Goal: Information Seeking & Learning: Learn about a topic

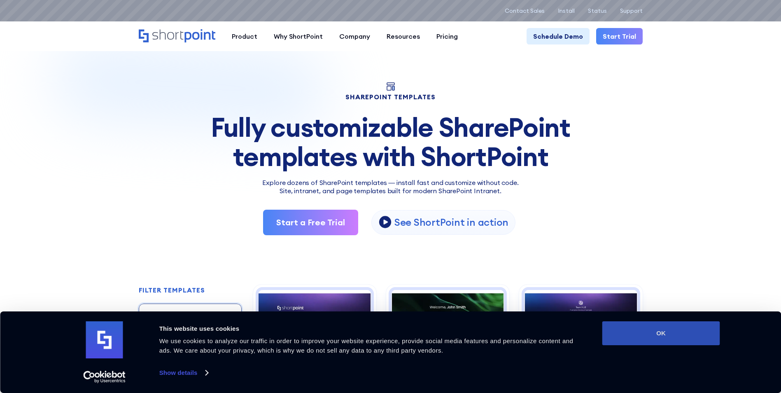
click at [679, 333] on button "OK" at bounding box center [661, 333] width 118 height 24
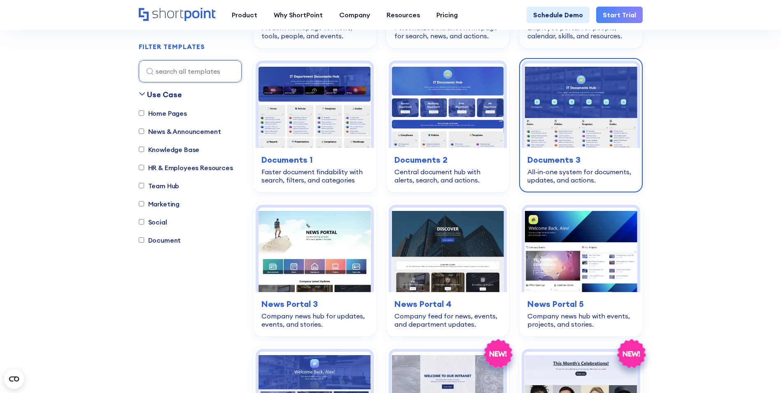
scroll to position [82, 0]
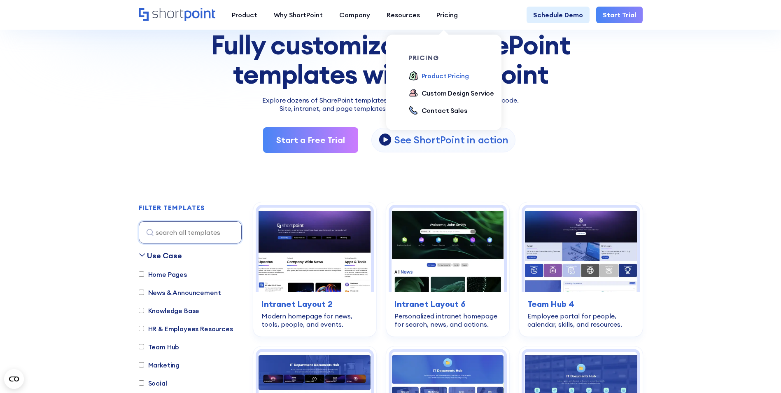
click at [453, 76] on div "Product Pricing" at bounding box center [445, 76] width 48 height 10
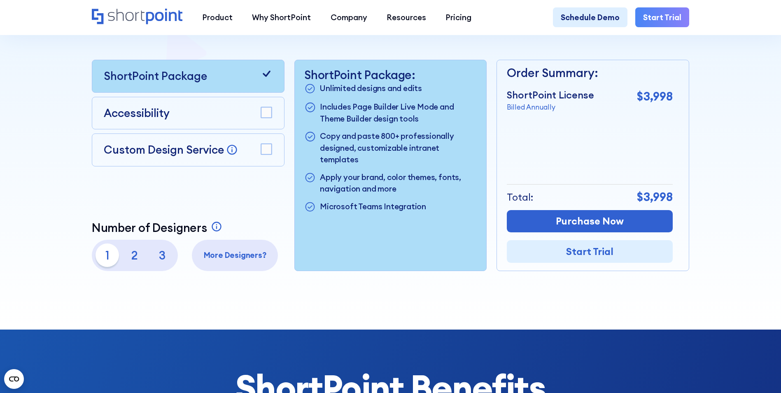
scroll to position [206, 0]
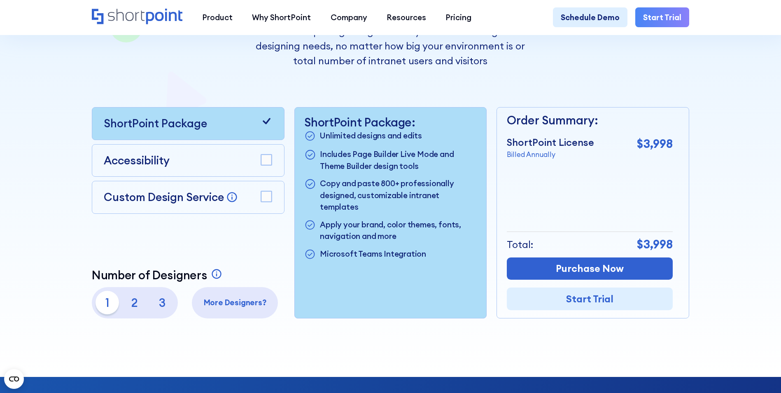
click at [203, 162] on div "Accessibility" at bounding box center [188, 160] width 168 height 16
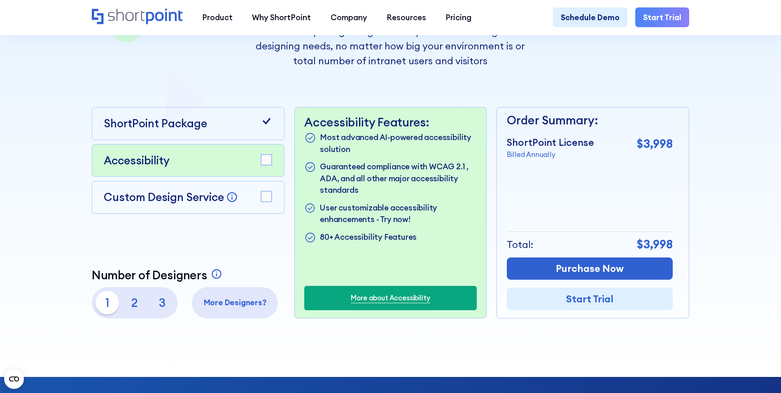
click at [210, 194] on p "Custom Design Service" at bounding box center [164, 197] width 120 height 14
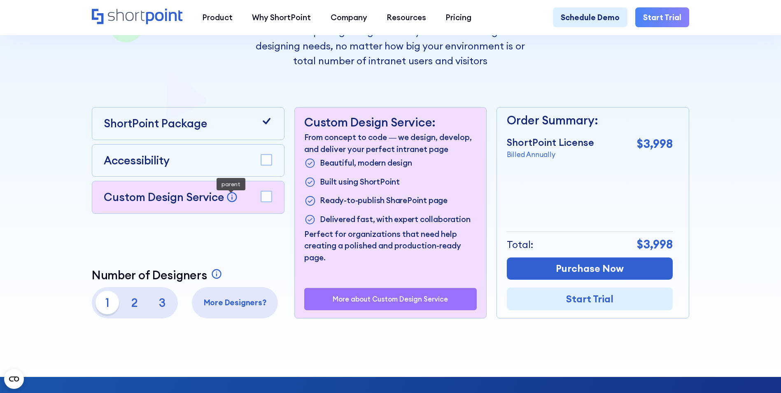
click at [272, 198] on div "Custom Design Service Bring your dream design to life with our Custom Design Se…" at bounding box center [188, 197] width 193 height 33
click at [267, 197] on rect at bounding box center [266, 196] width 11 height 11
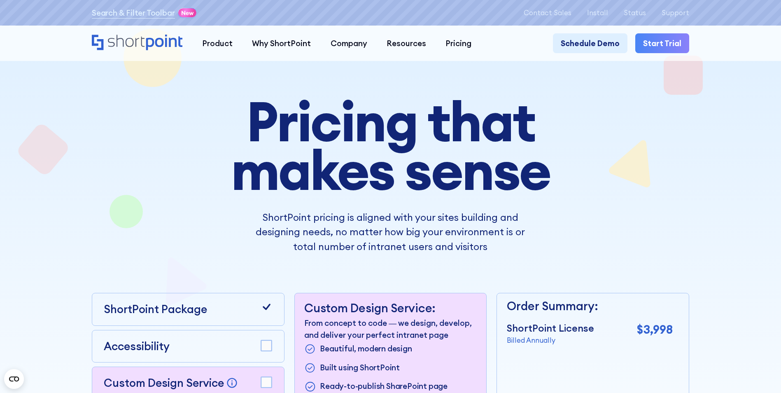
scroll to position [0, 0]
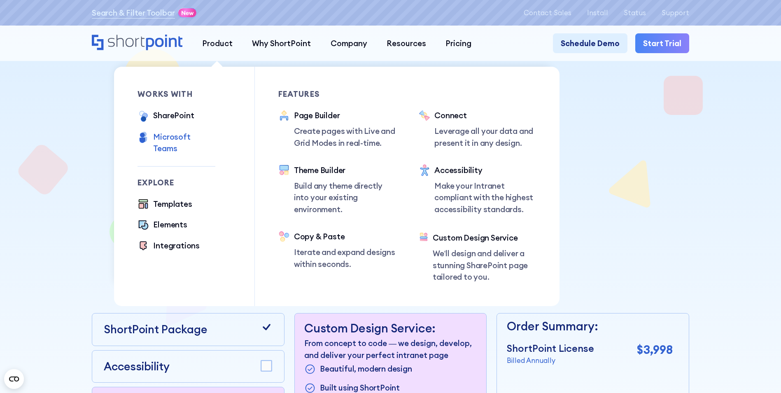
click at [172, 139] on div "Microsoft Teams" at bounding box center [184, 142] width 62 height 23
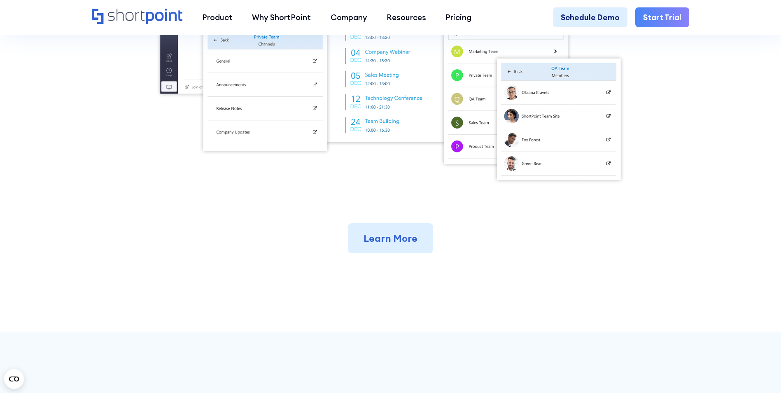
scroll to position [453, 0]
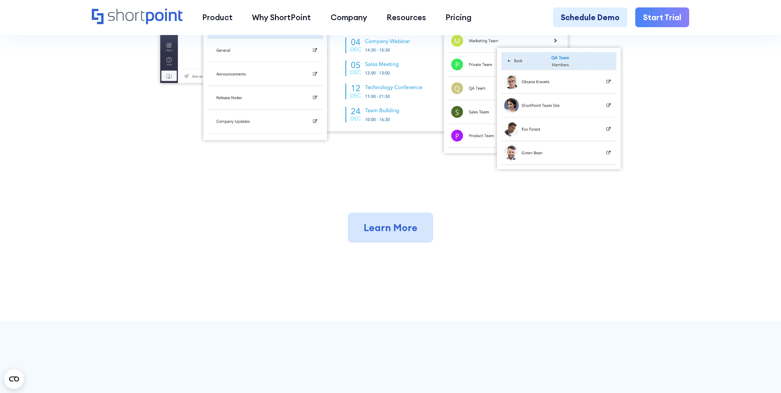
click at [388, 233] on link "Learn More" at bounding box center [390, 227] width 85 height 30
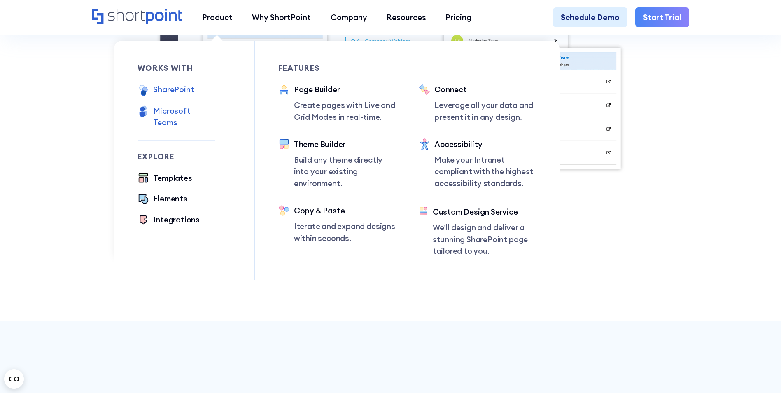
click at [175, 94] on div "SharePoint" at bounding box center [173, 90] width 41 height 12
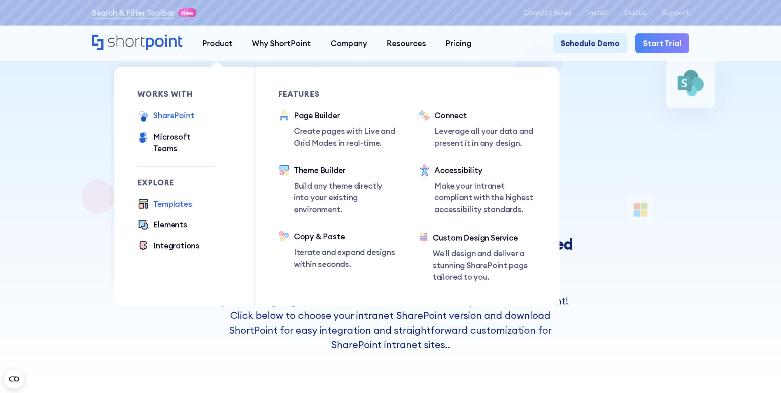
click at [175, 198] on div "Templates" at bounding box center [172, 204] width 39 height 12
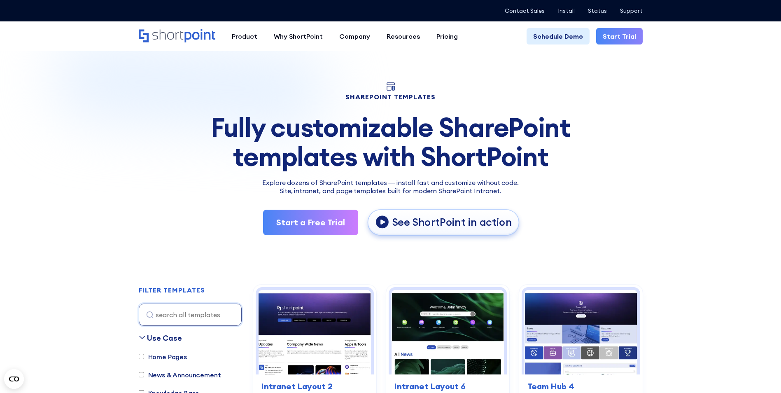
click at [409, 227] on p "See ShortPoint in action" at bounding box center [452, 222] width 120 height 14
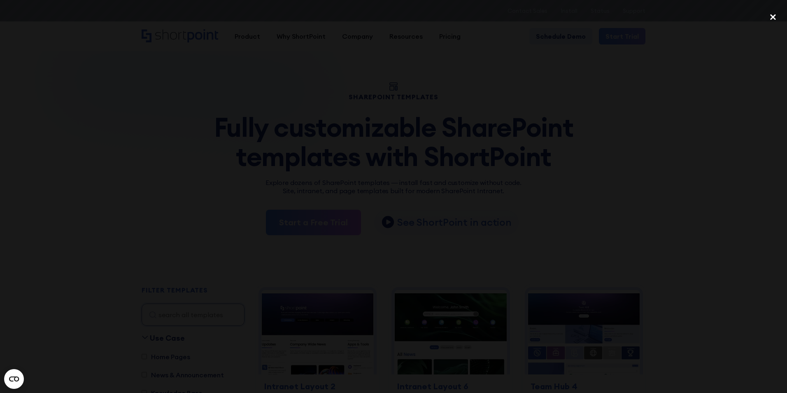
click at [775, 19] on div "close lightbox" at bounding box center [773, 17] width 28 height 18
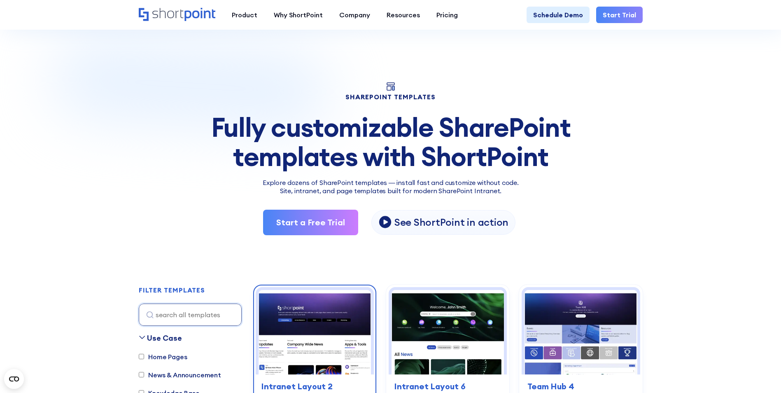
scroll to position [247, 0]
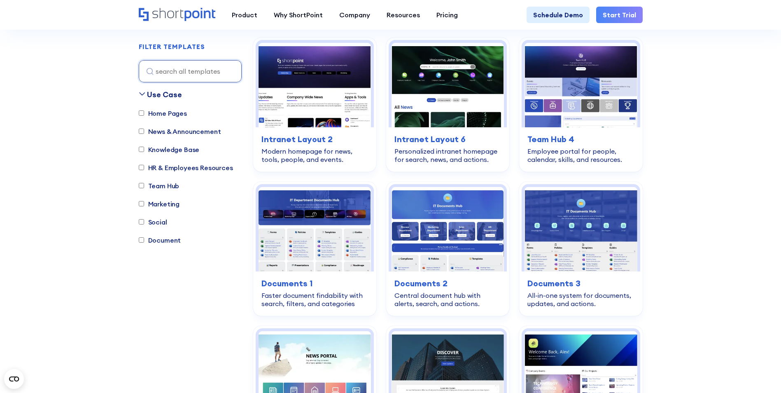
click at [141, 153] on label "Knowledge Base" at bounding box center [169, 149] width 61 height 10
click at [141, 152] on input "Knowledge Base" at bounding box center [141, 149] width 5 height 5
checkbox input "true"
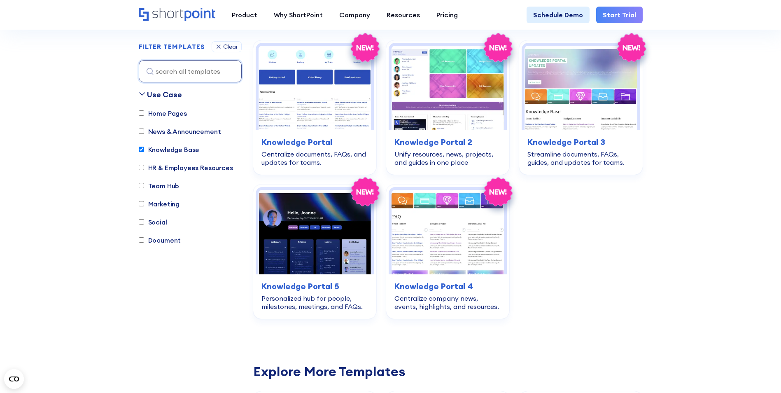
scroll to position [243, 0]
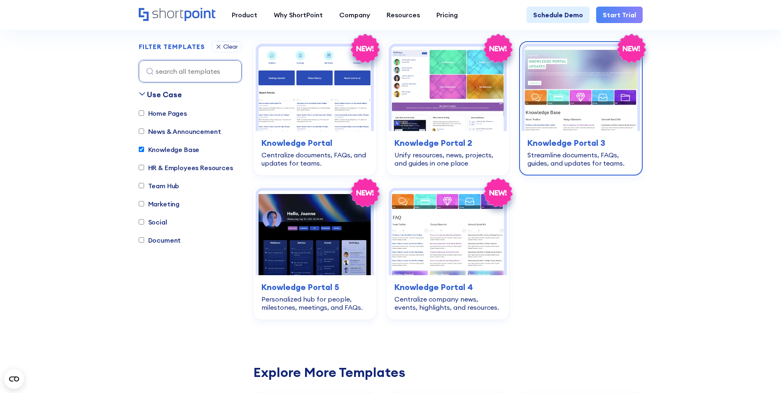
click at [581, 119] on img at bounding box center [580, 88] width 112 height 84
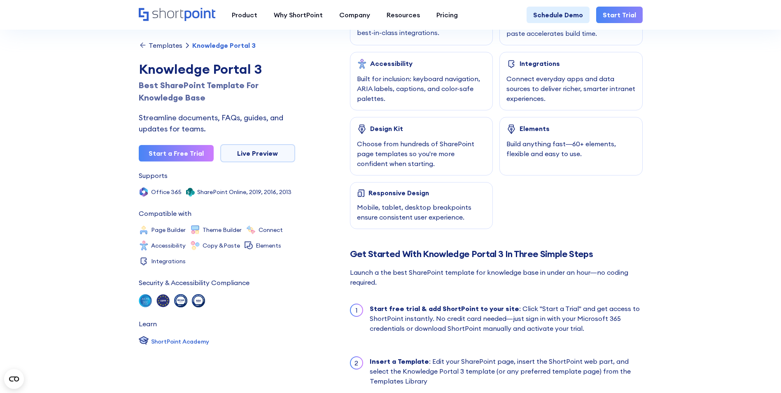
scroll to position [535, 0]
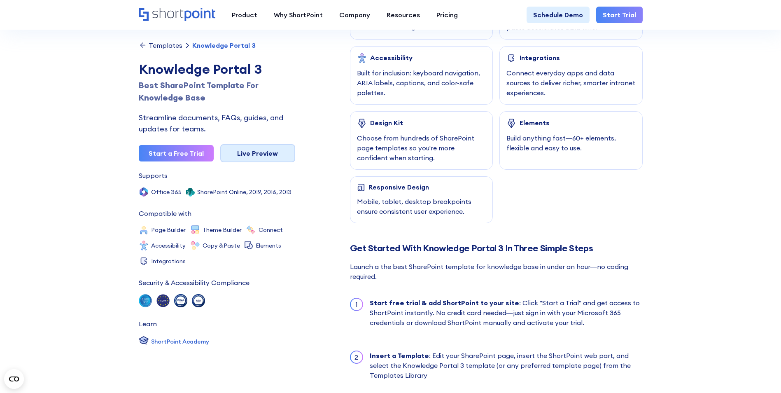
click at [256, 160] on link "Live Preview" at bounding box center [257, 153] width 75 height 18
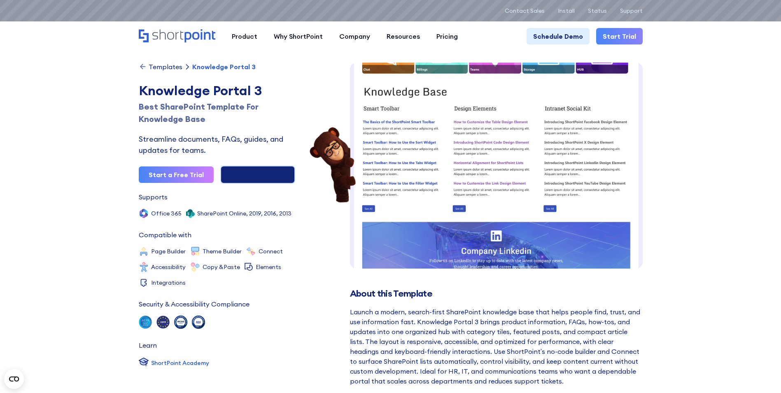
scroll to position [29, 0]
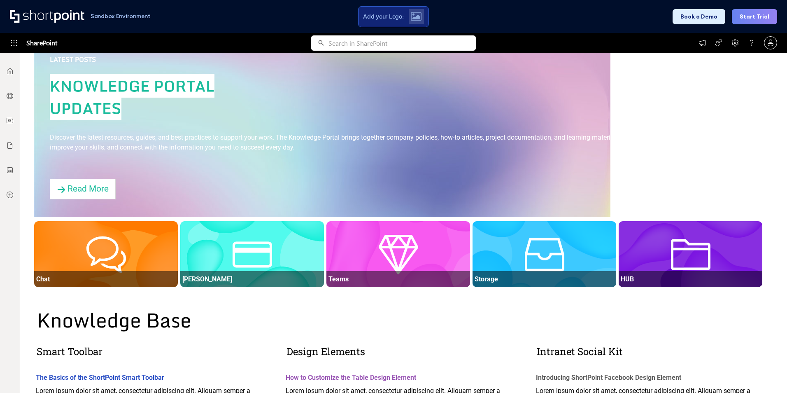
scroll to position [206, 0]
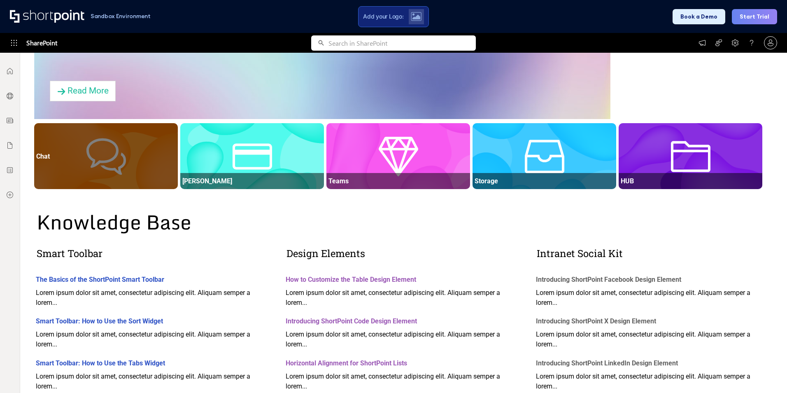
click at [129, 169] on div at bounding box center [106, 164] width 144 height 50
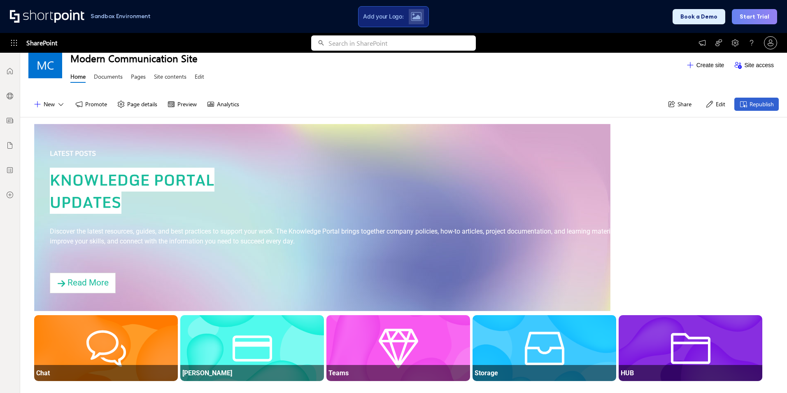
scroll to position [0, 0]
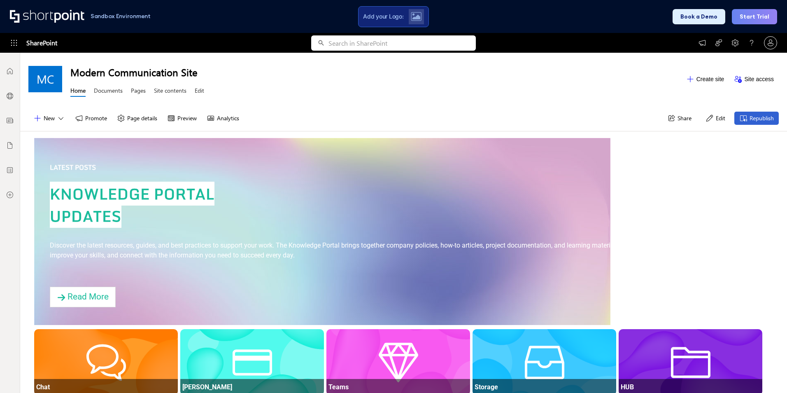
click at [707, 115] on button "Edit" at bounding box center [715, 118] width 30 height 13
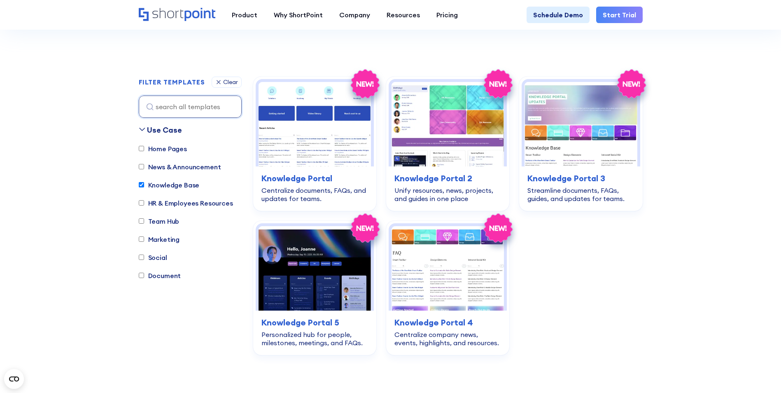
scroll to position [161, 0]
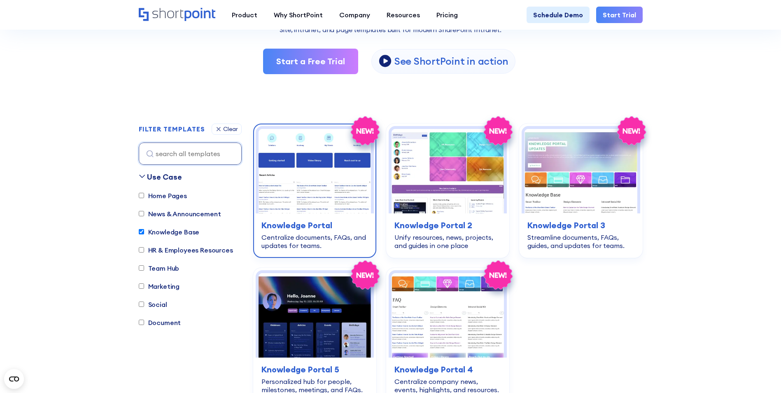
click at [323, 205] on img at bounding box center [314, 171] width 112 height 84
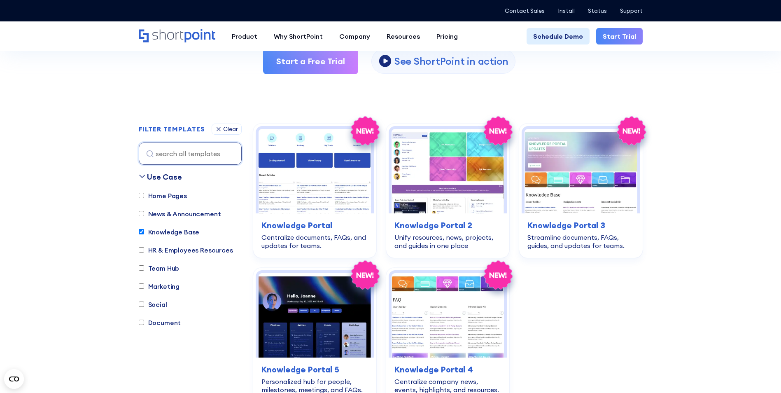
click at [140, 232] on input "Knowledge Base" at bounding box center [141, 231] width 5 height 5
checkbox input "false"
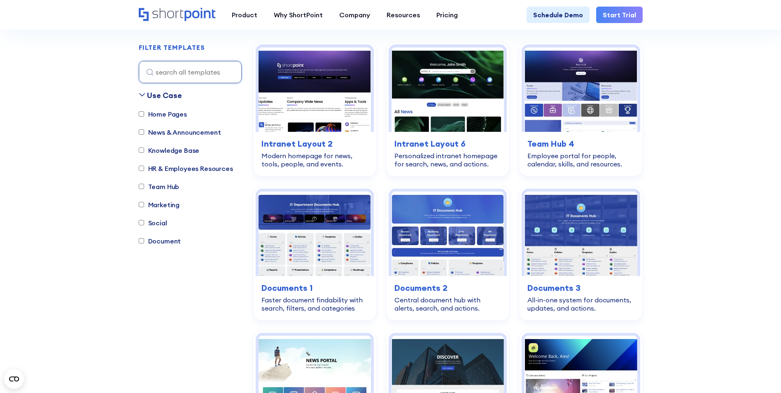
scroll to position [243, 0]
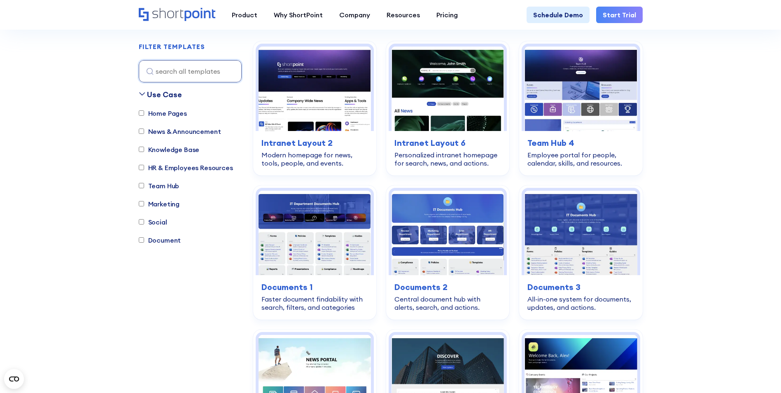
click at [160, 237] on label "Document" at bounding box center [160, 240] width 42 height 10
click at [144, 237] on input "Document" at bounding box center [141, 239] width 5 height 5
checkbox input "true"
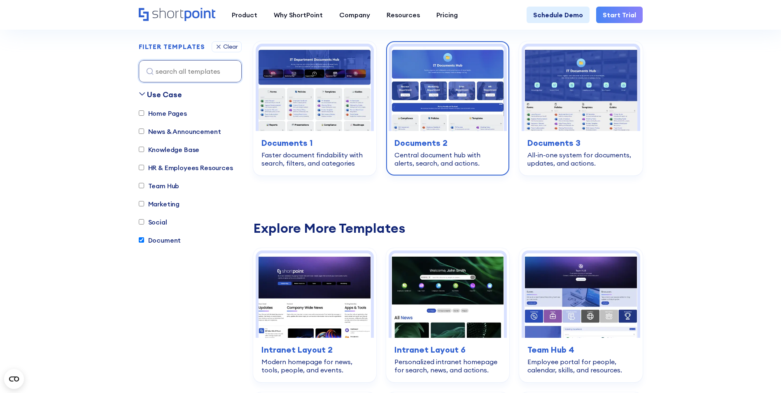
click at [474, 86] on img at bounding box center [447, 88] width 112 height 84
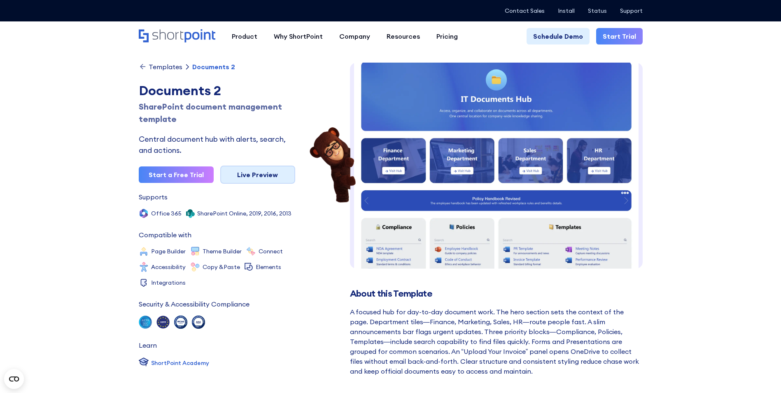
click at [266, 174] on link "Live Preview" at bounding box center [257, 174] width 75 height 18
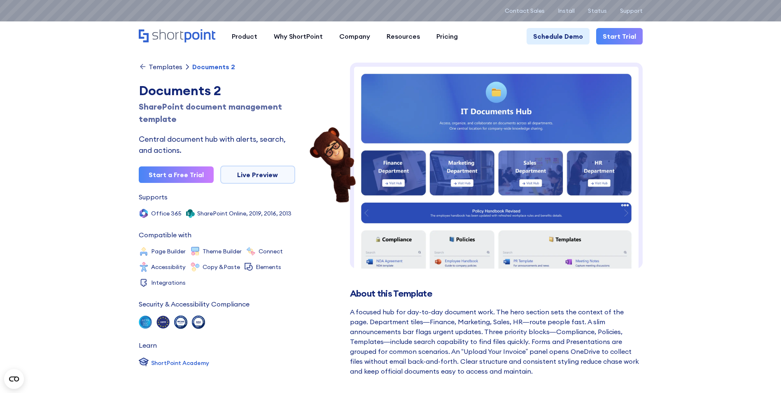
click at [193, 34] on icon "Home" at bounding box center [199, 35] width 31 height 13
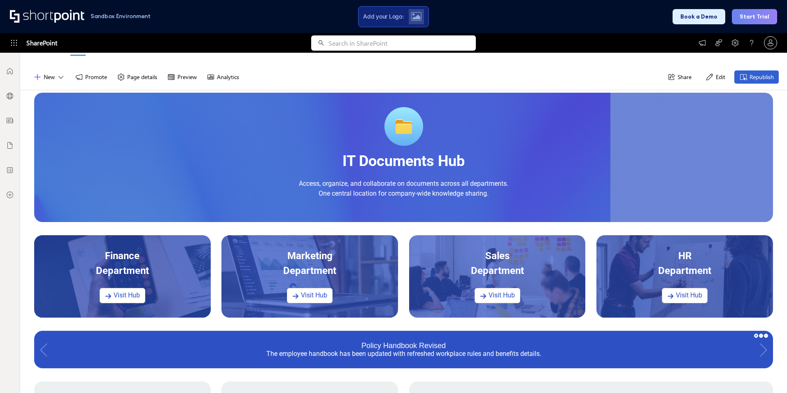
scroll to position [123, 0]
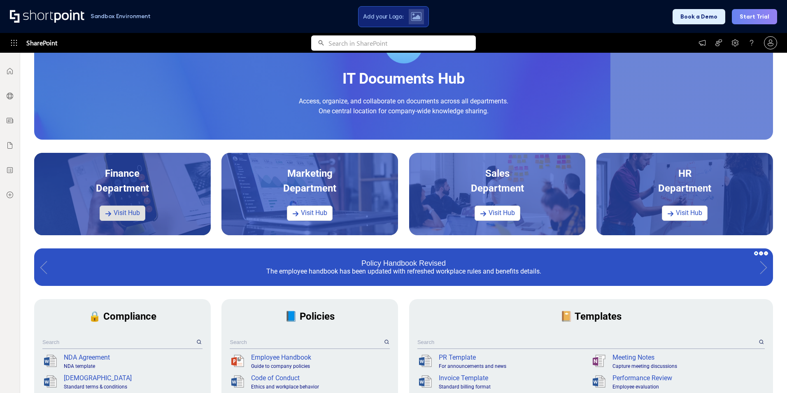
click at [138, 211] on link "Visit Hub" at bounding box center [123, 212] width 46 height 15
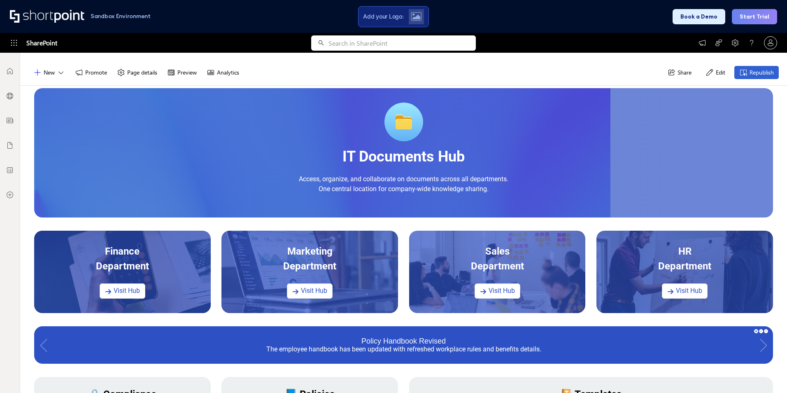
scroll to position [0, 0]
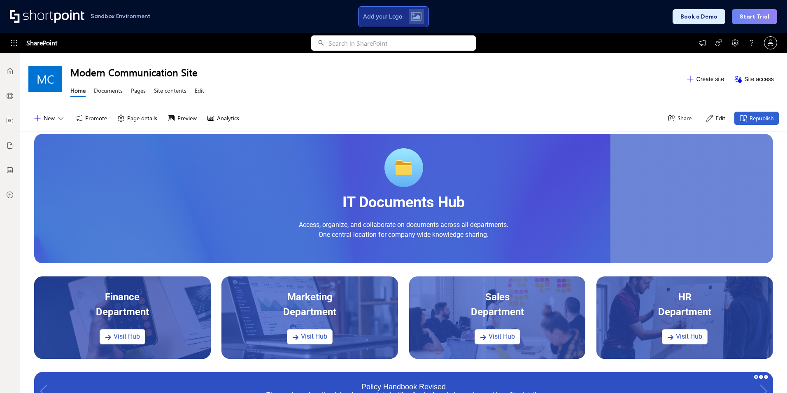
click at [386, 14] on span "Add your Logo:" at bounding box center [383, 16] width 40 height 7
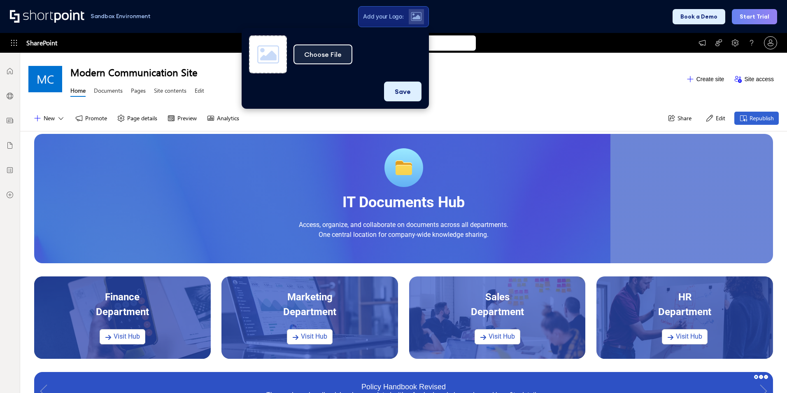
click at [326, 64] on button "Choose File" at bounding box center [322, 54] width 59 height 20
type input "C:\fakepath\Logo Propav Infraestructuras ES - digital.png"
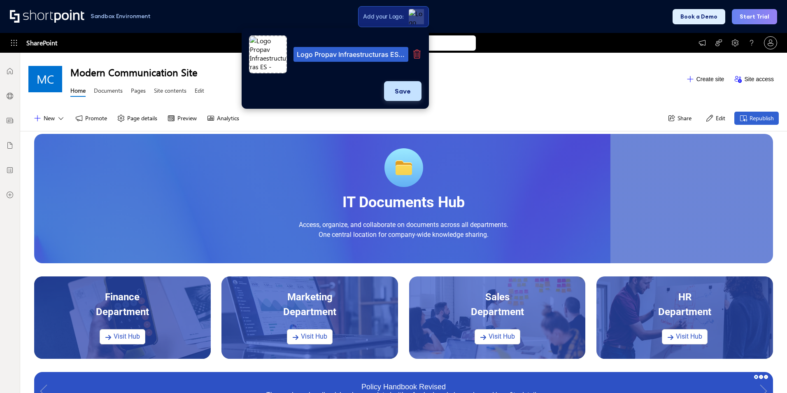
click at [411, 97] on button "Save" at bounding box center [402, 91] width 37 height 20
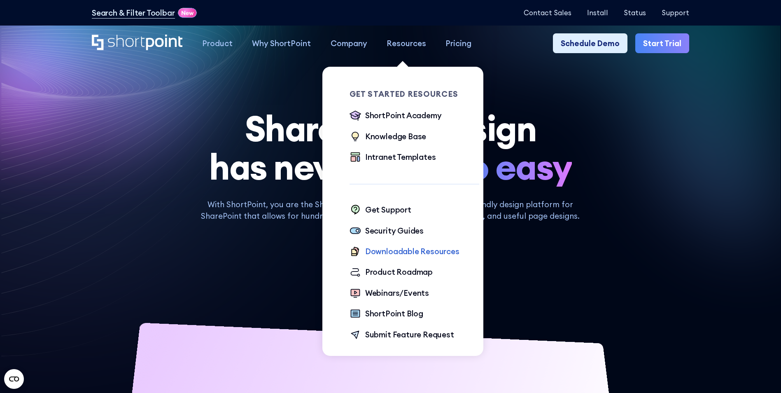
click at [421, 255] on div "Downloadable Resources" at bounding box center [412, 251] width 94 height 12
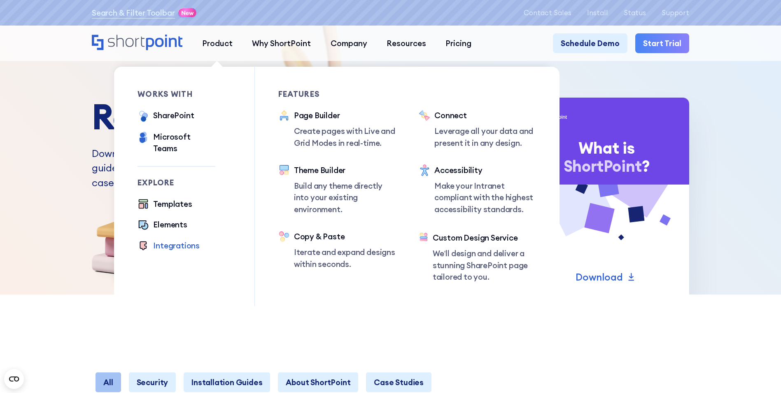
click at [164, 239] on div "Integrations" at bounding box center [176, 245] width 46 height 12
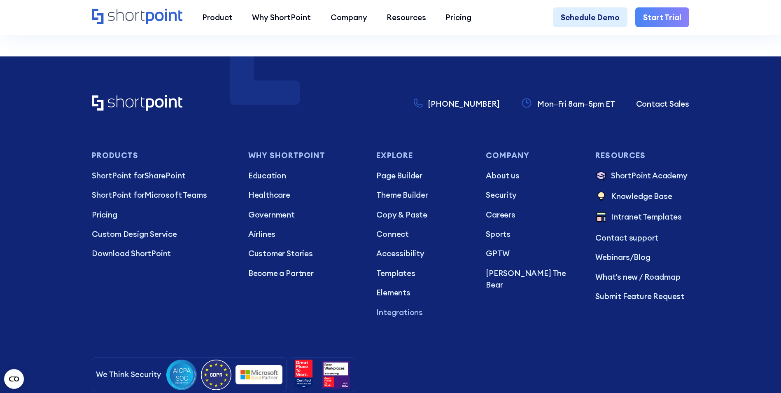
scroll to position [1564, 0]
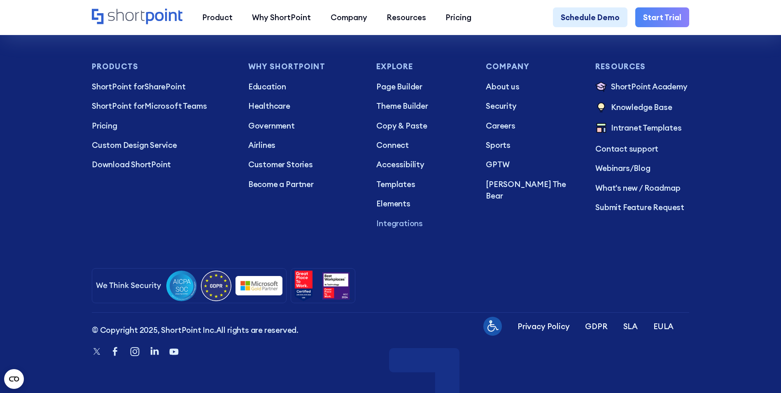
click at [119, 16] on icon "Home" at bounding box center [137, 17] width 91 height 16
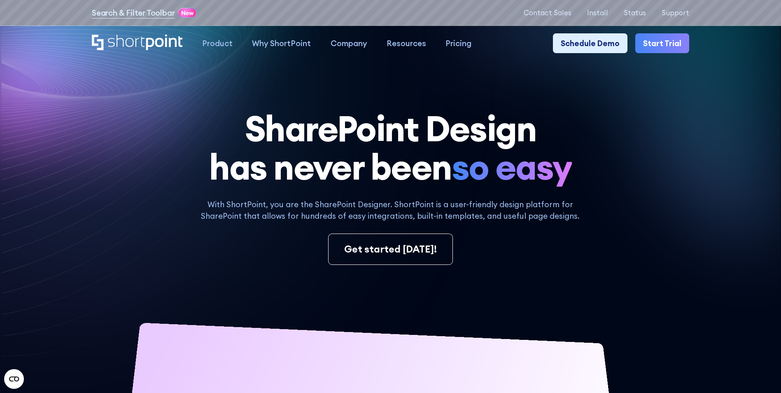
click at [716, 224] on icon at bounding box center [613, 103] width 321 height 286
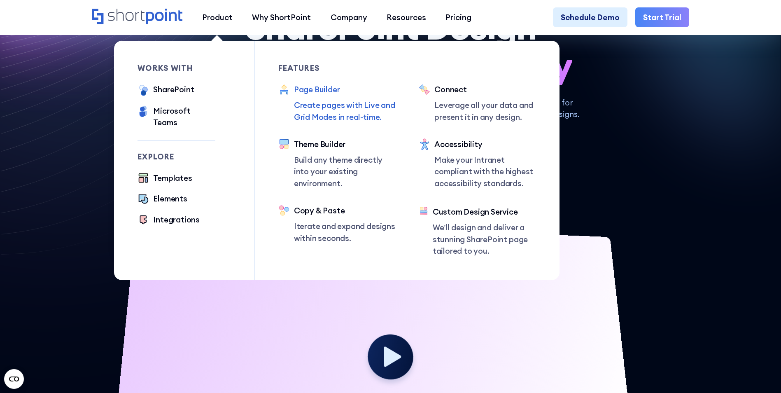
scroll to position [123, 0]
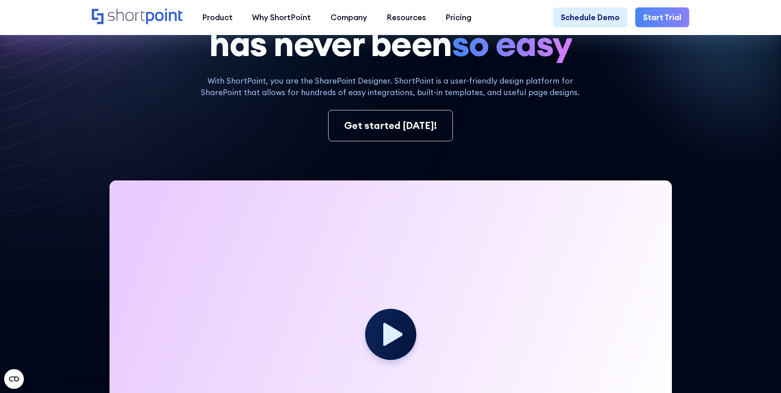
click at [664, 121] on div "Get started today!" at bounding box center [390, 125] width 597 height 31
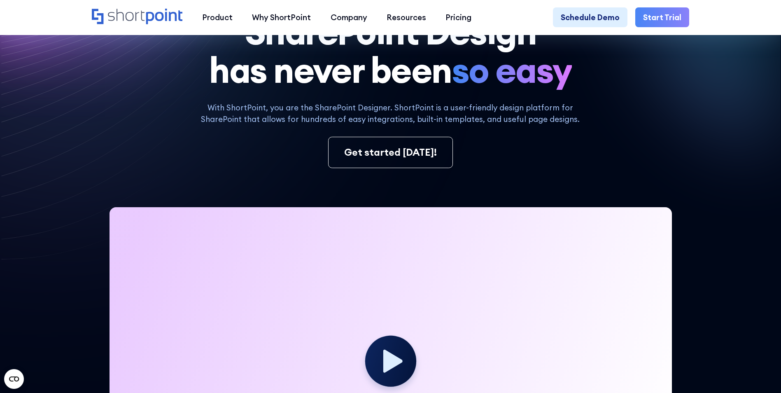
scroll to position [0, 0]
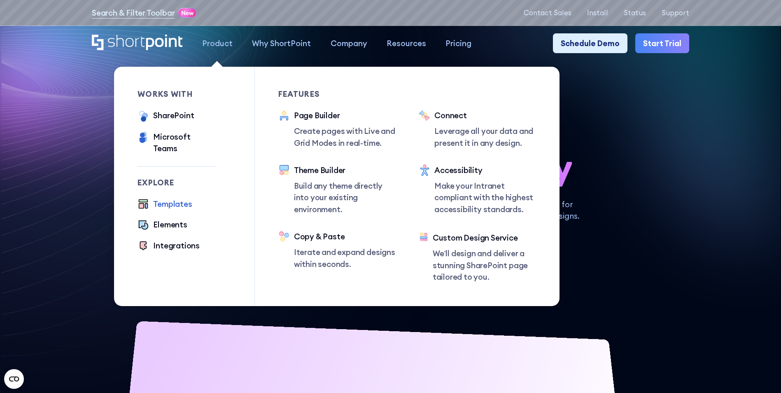
click at [160, 198] on div "Templates" at bounding box center [172, 204] width 39 height 12
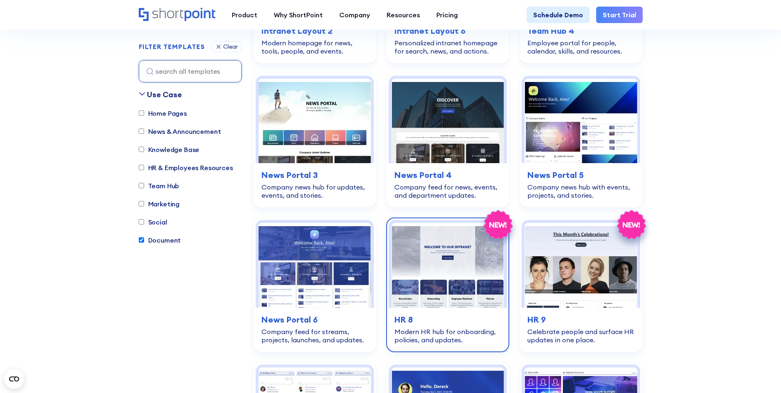
scroll to position [576, 0]
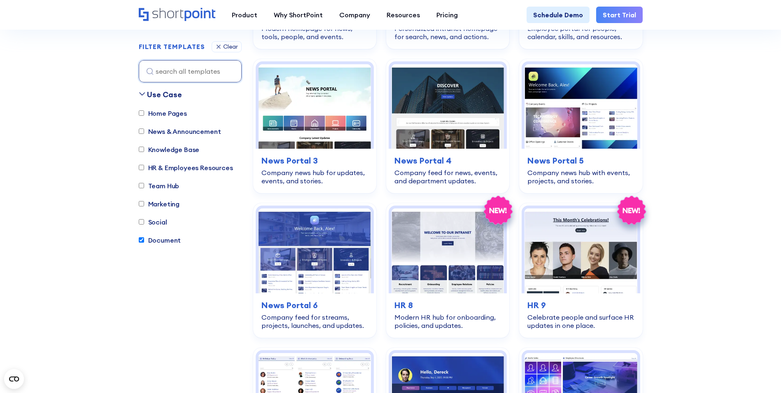
click at [139, 240] on input "Document" at bounding box center [141, 239] width 5 height 5
checkbox input "false"
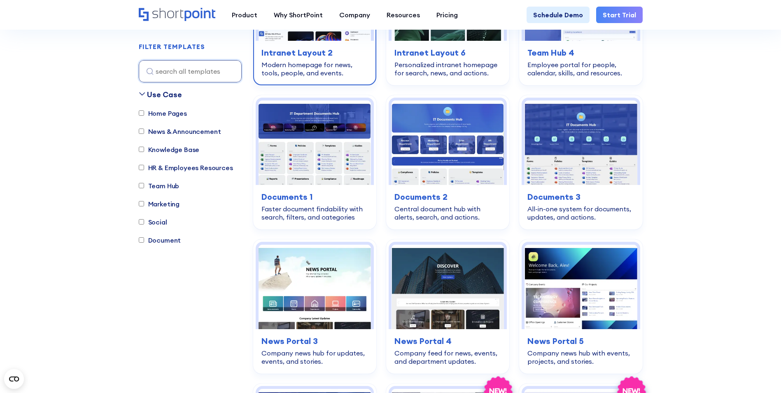
scroll to position [243, 0]
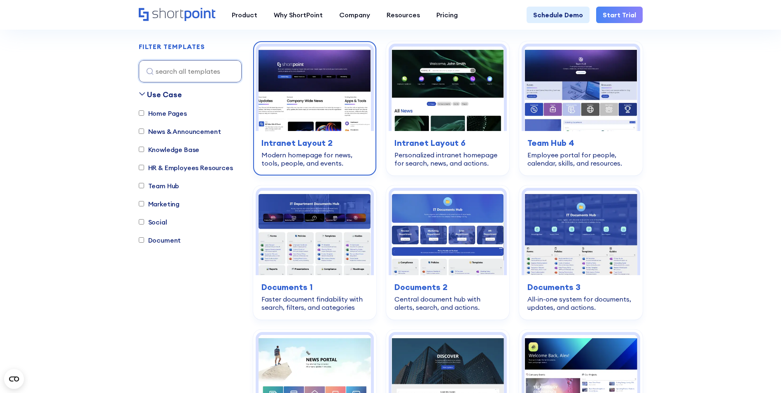
click at [340, 99] on img at bounding box center [314, 88] width 112 height 84
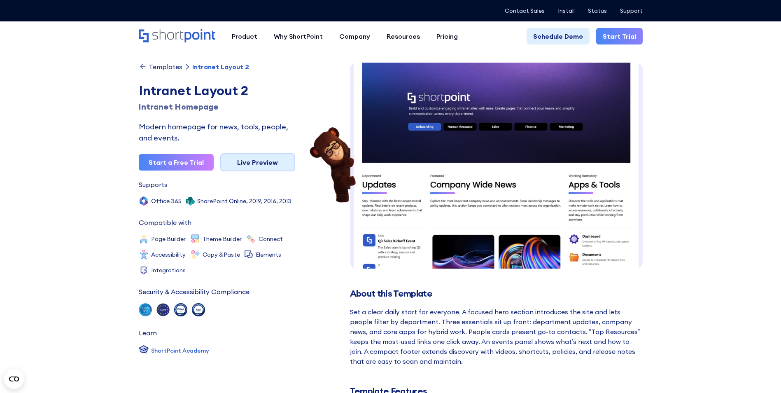
click at [257, 161] on link "Live Preview" at bounding box center [257, 162] width 75 height 18
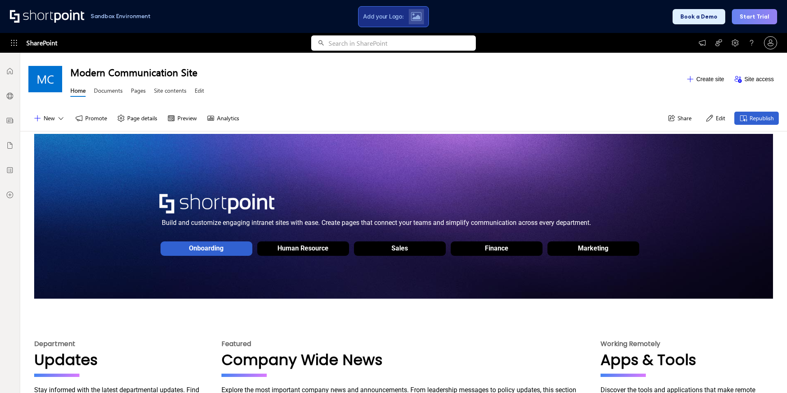
click at [380, 13] on span "Add your Logo:" at bounding box center [383, 16] width 40 height 7
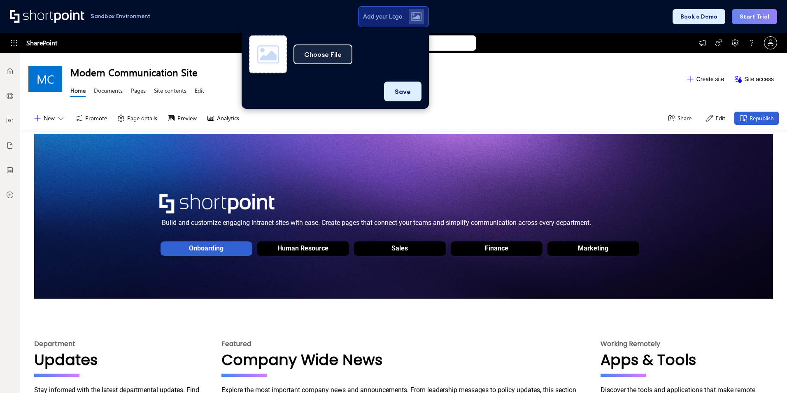
click at [330, 49] on button "Choose File" at bounding box center [322, 54] width 59 height 20
click at [465, 89] on div "Modern Communication Site Home Documents Pages Site contents Edit" at bounding box center [375, 79] width 611 height 40
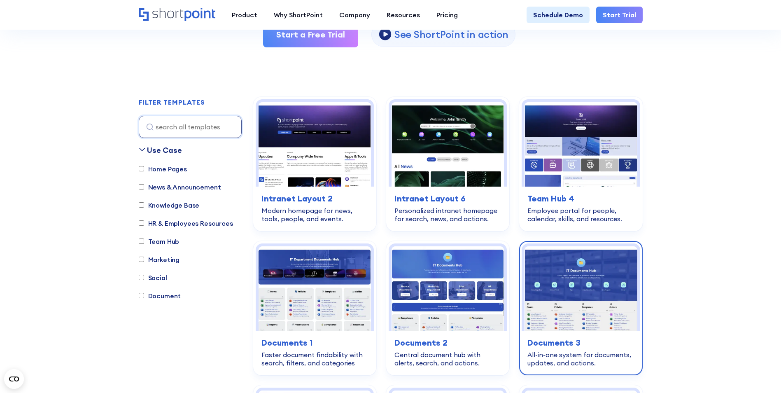
scroll to position [202, 0]
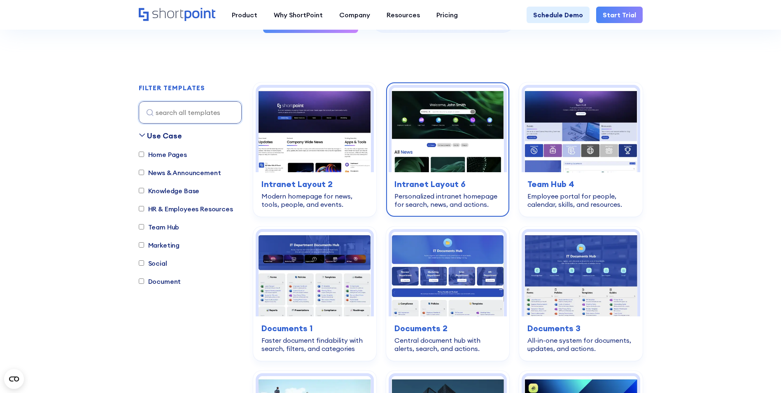
click at [475, 128] on img at bounding box center [447, 130] width 112 height 84
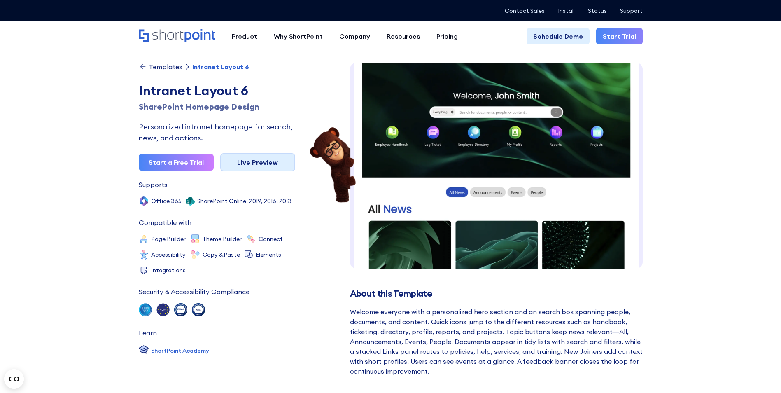
click at [271, 169] on link "Live Preview" at bounding box center [257, 162] width 75 height 18
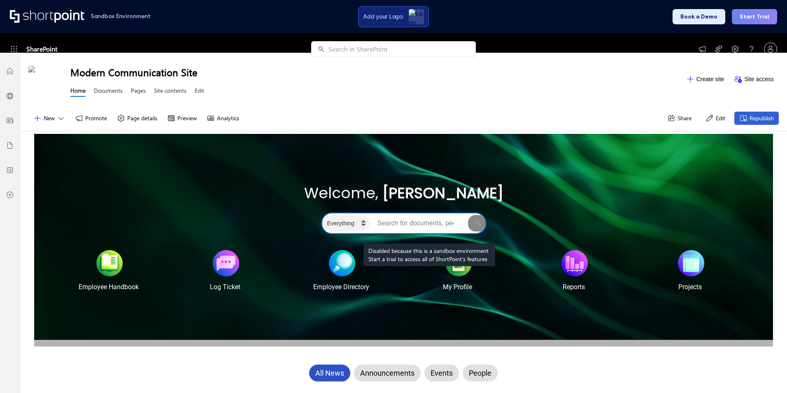
click at [429, 223] on input "Search intranet" at bounding box center [418, 223] width 95 height 16
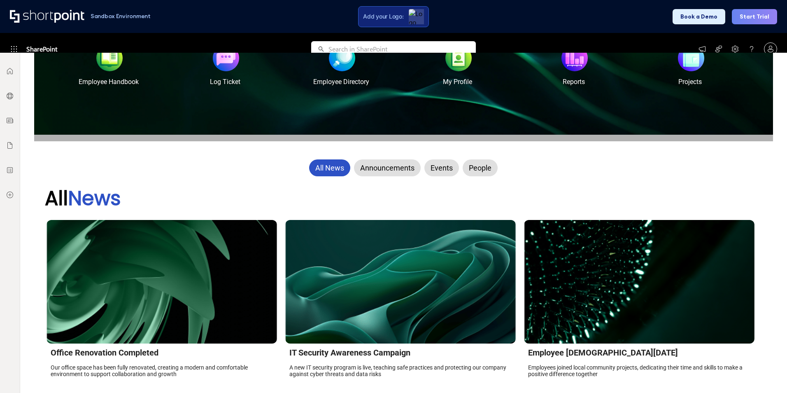
scroll to position [206, 0]
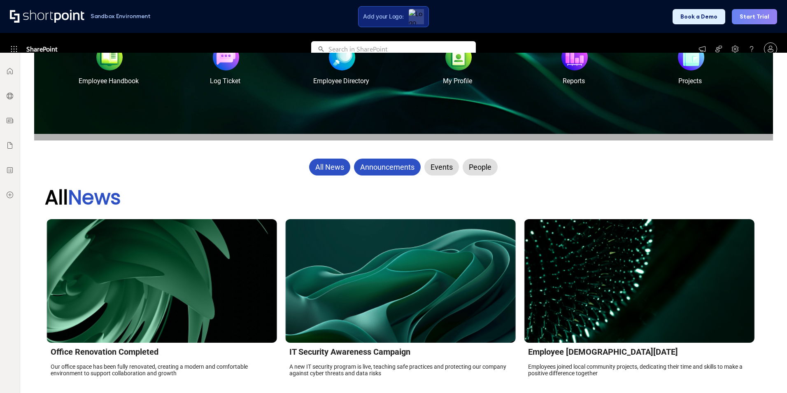
click at [367, 165] on div "Announcements" at bounding box center [387, 166] width 67 height 17
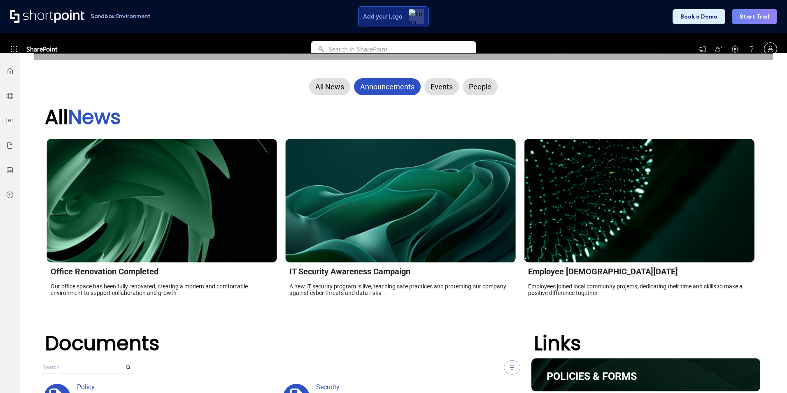
scroll to position [288, 0]
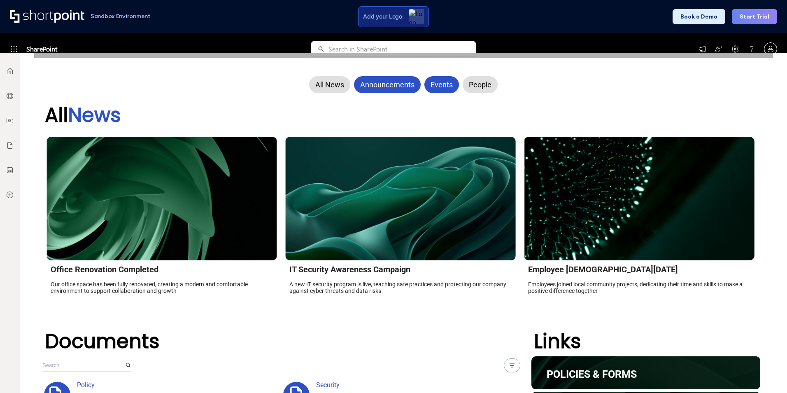
click at [449, 88] on div "Events" at bounding box center [441, 84] width 35 height 17
click at [467, 77] on div "People" at bounding box center [479, 84] width 35 height 17
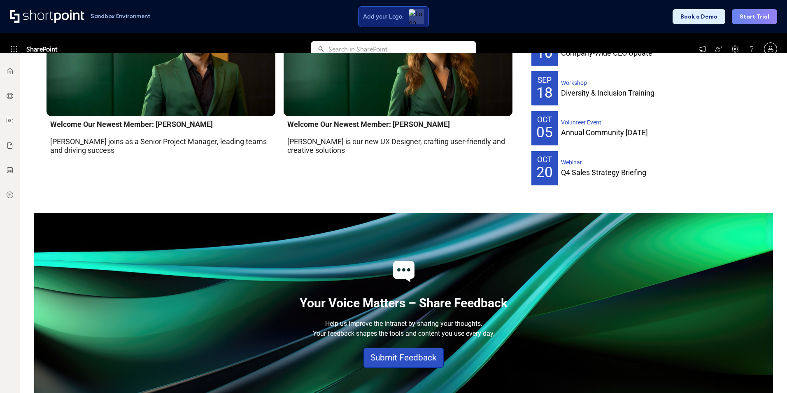
scroll to position [898, 0]
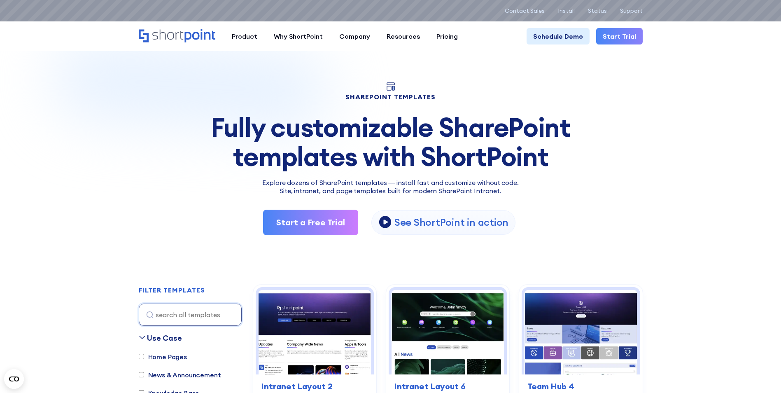
drag, startPoint x: 717, startPoint y: 171, endPoint x: 713, endPoint y: 175, distance: 5.0
